Goal: Navigation & Orientation: Find specific page/section

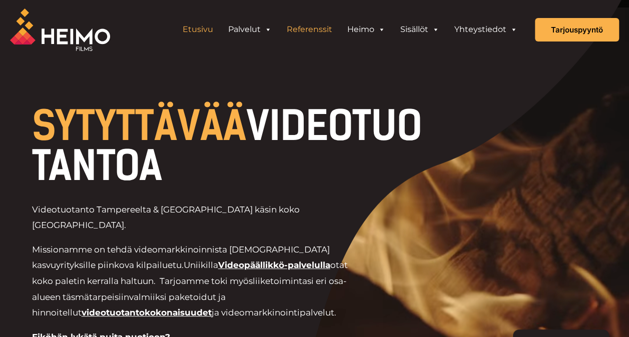
click at [307, 30] on link "Referenssit" at bounding box center [309, 30] width 61 height 20
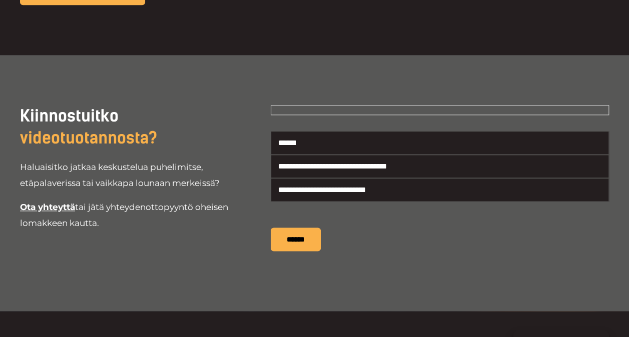
scroll to position [2250, 0]
